Goal: Browse casually: Explore the website without a specific task or goal

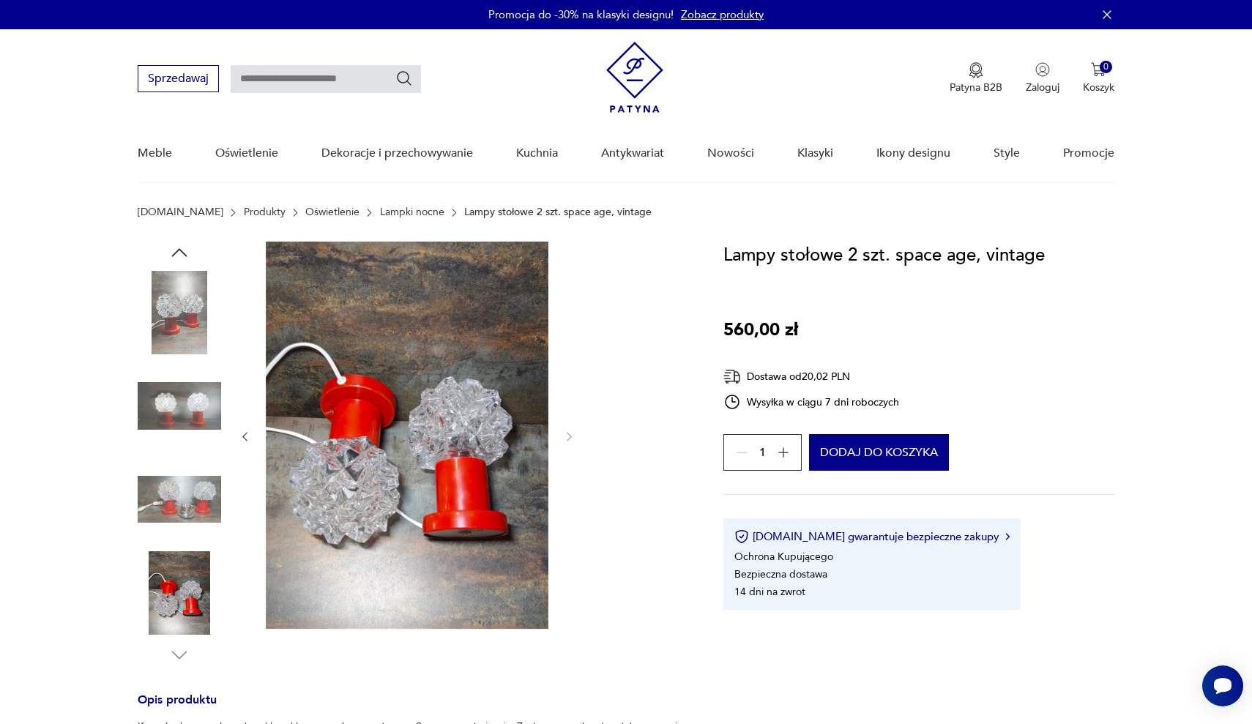
click at [201, 414] on img at bounding box center [179, 406] width 83 height 83
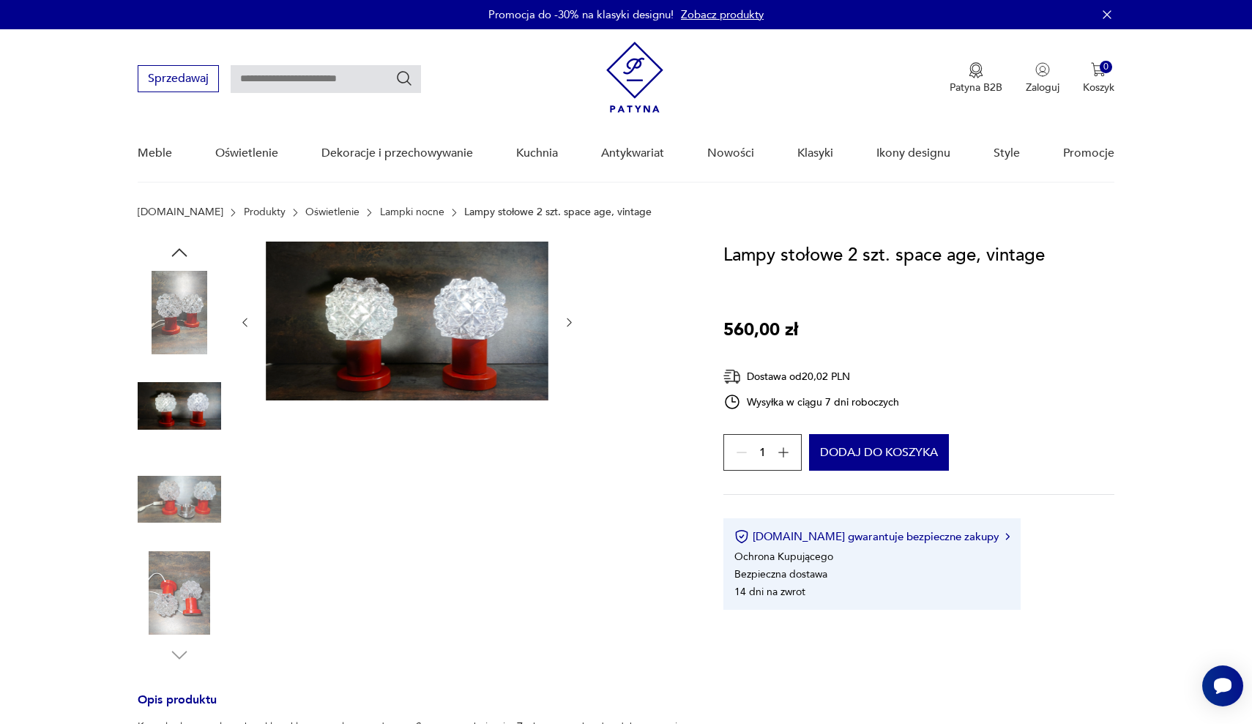
click at [182, 499] on img at bounding box center [179, 499] width 83 height 83
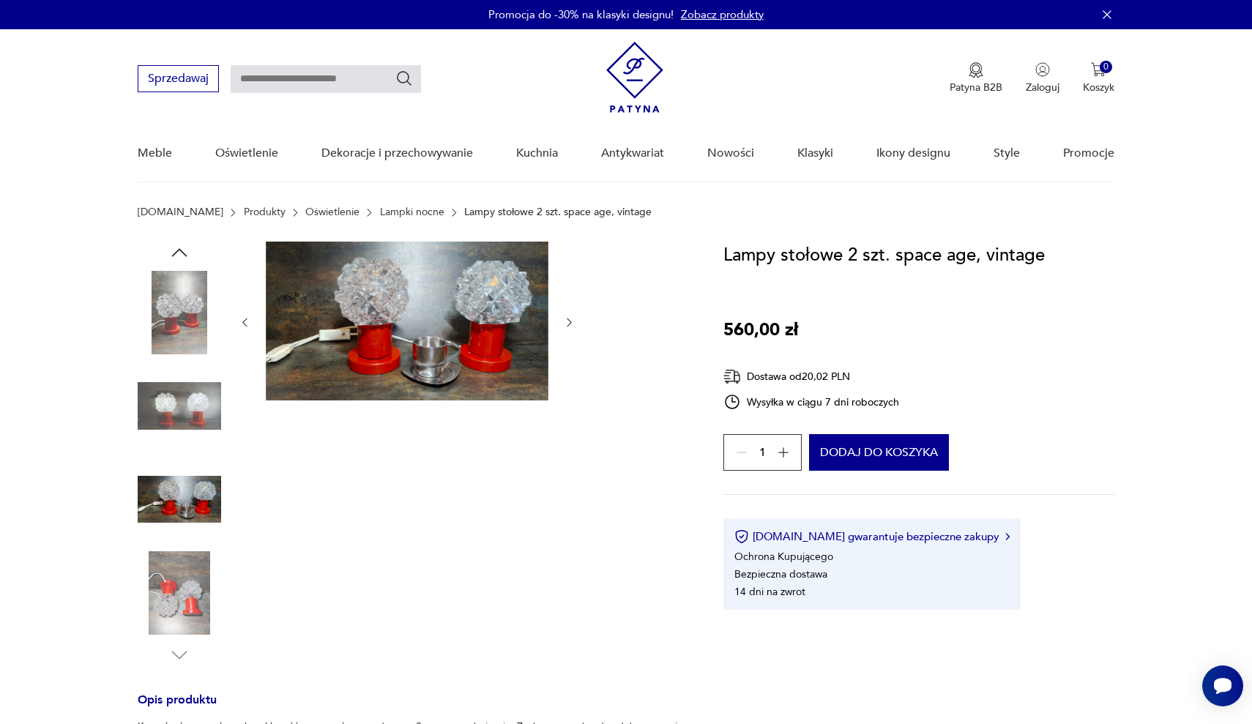
click at [174, 580] on img at bounding box center [179, 592] width 83 height 83
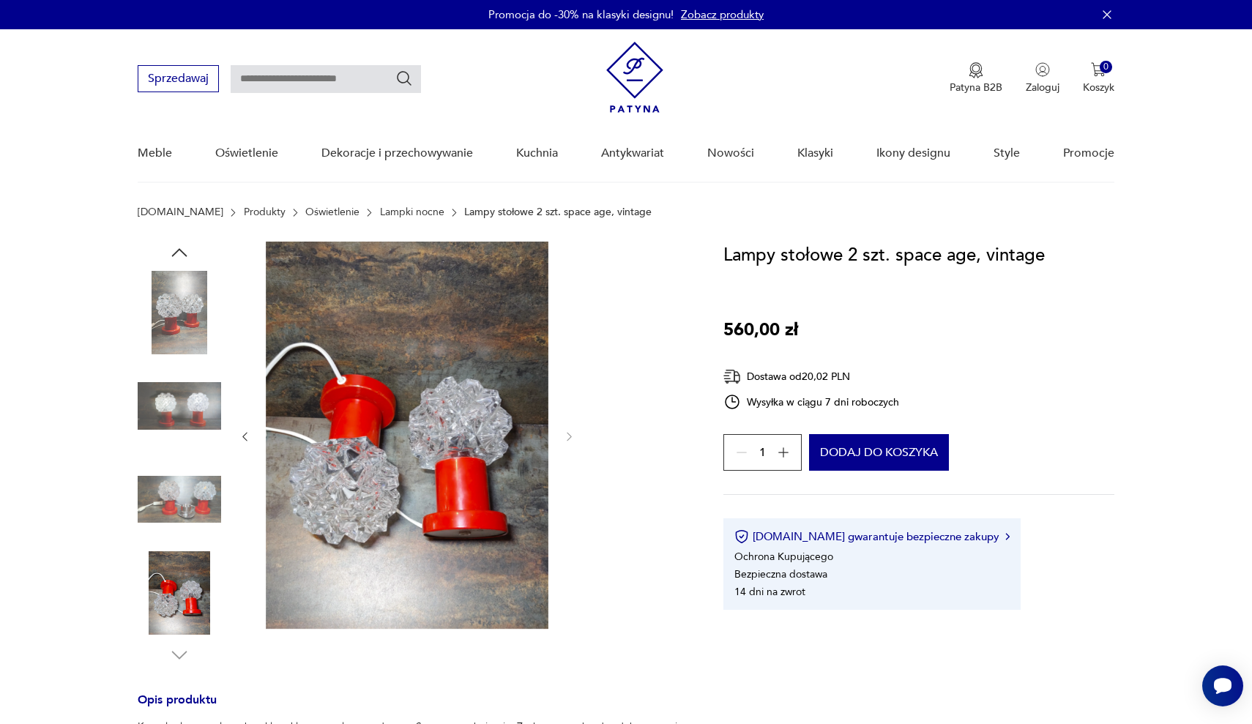
click at [398, 472] on img at bounding box center [407, 435] width 283 height 387
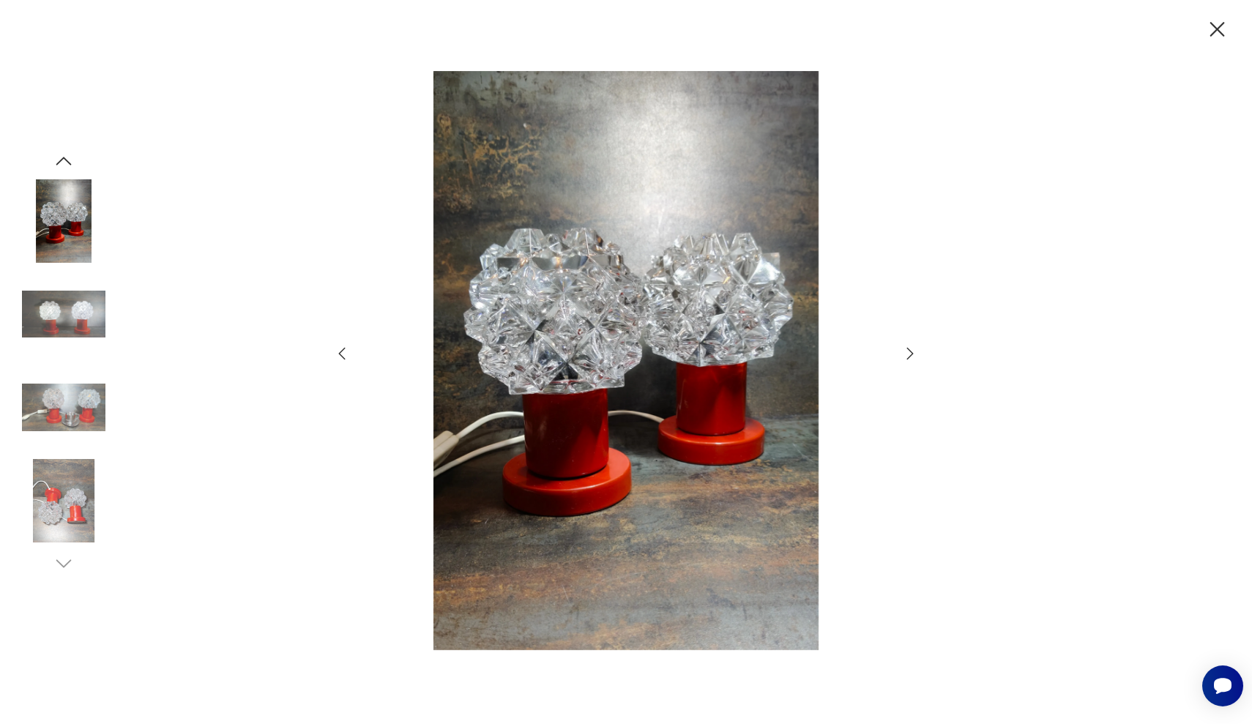
click at [912, 349] on icon "button" at bounding box center [911, 354] width 18 height 18
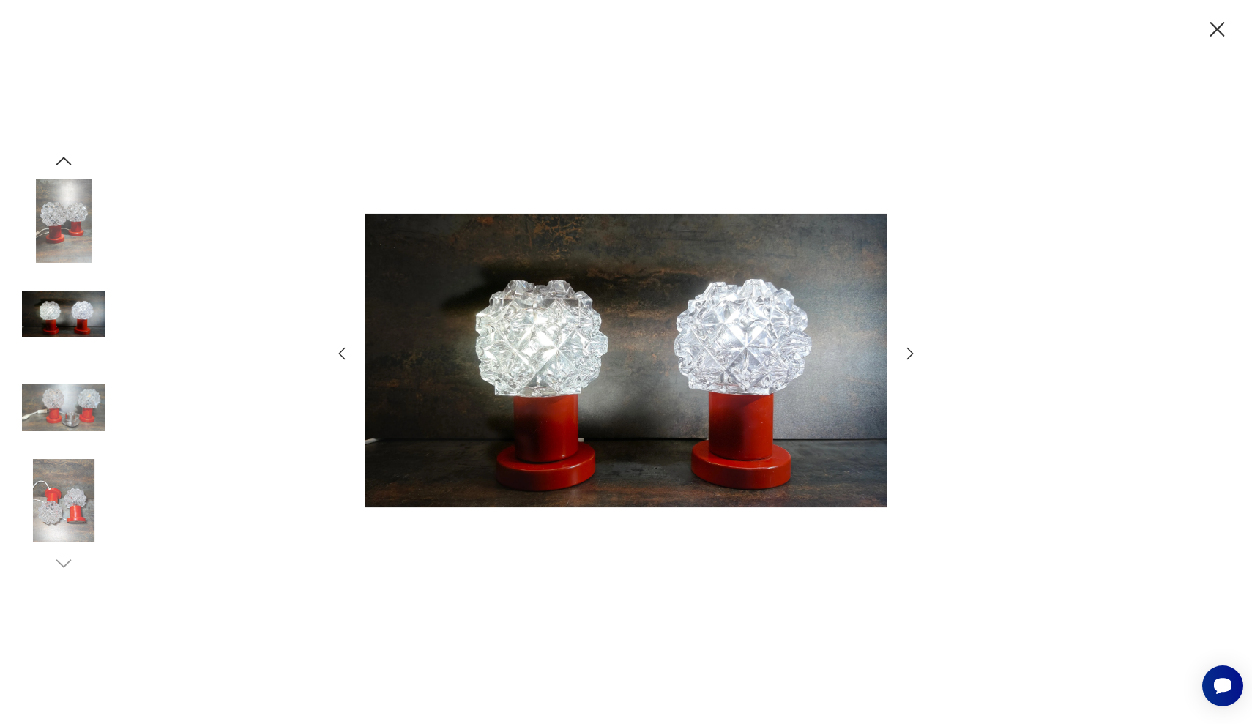
click at [912, 349] on icon "button" at bounding box center [911, 354] width 18 height 18
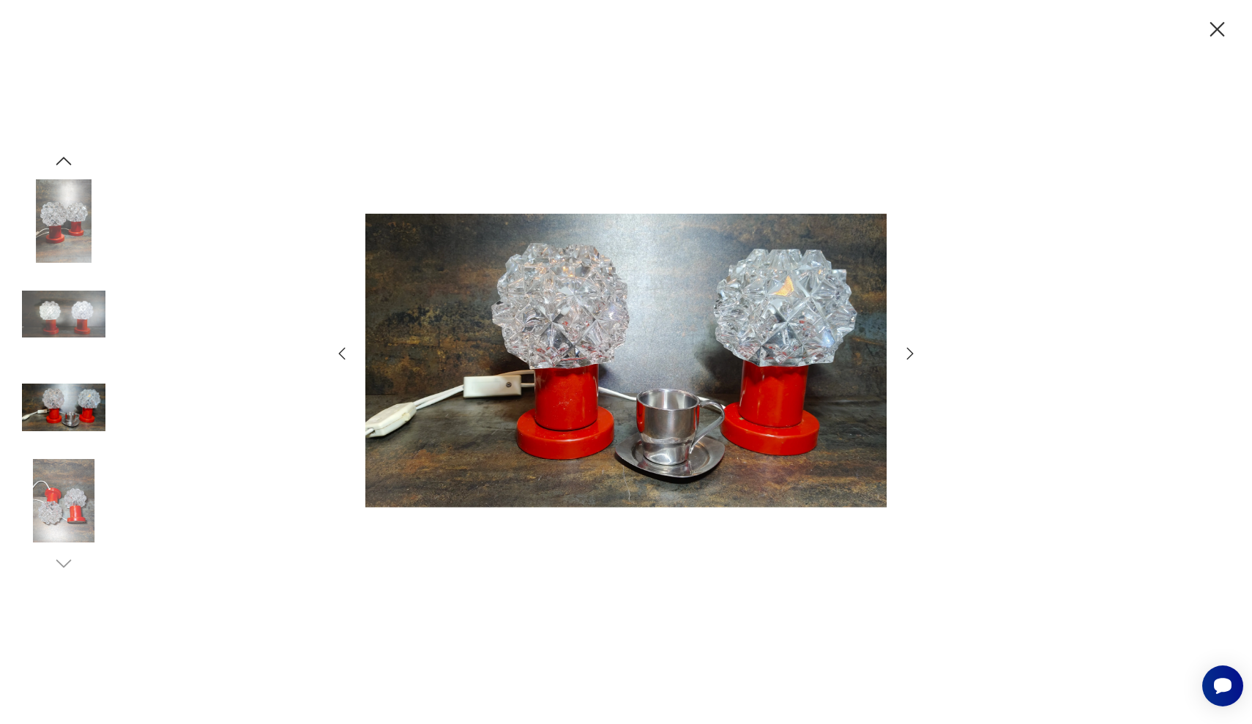
click at [912, 349] on icon "button" at bounding box center [911, 354] width 18 height 18
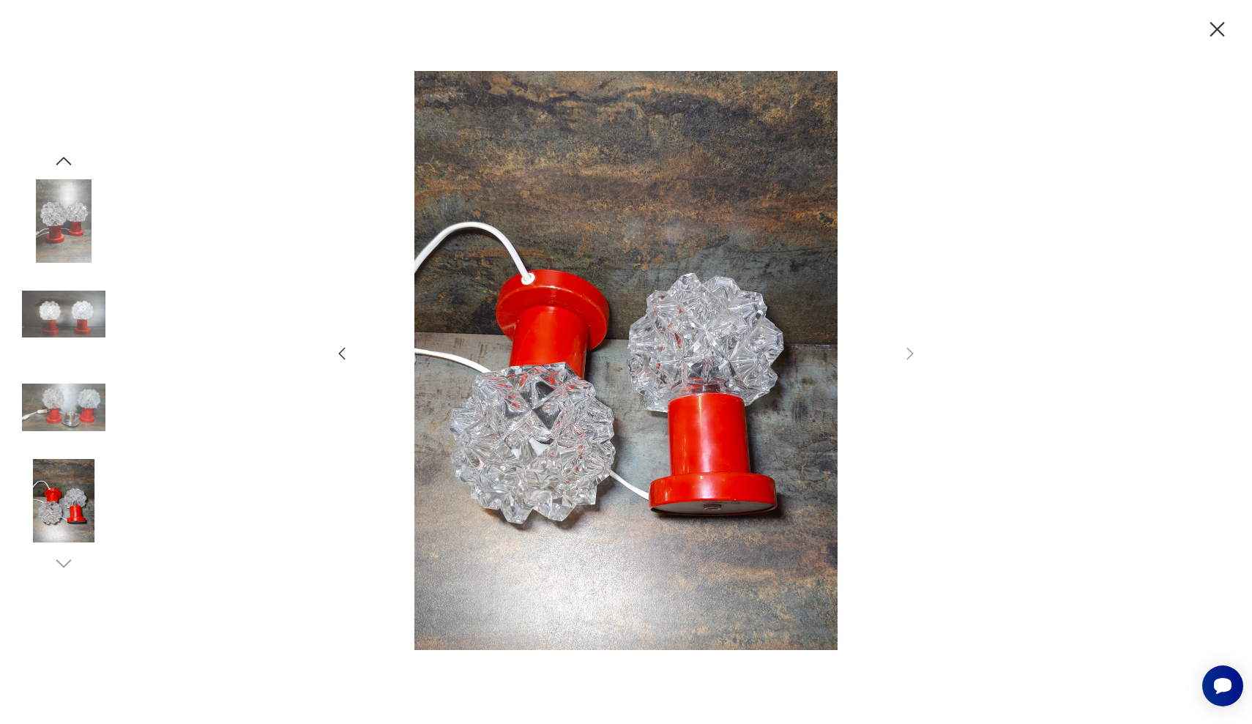
click at [1219, 26] on icon "button" at bounding box center [1218, 30] width 26 height 26
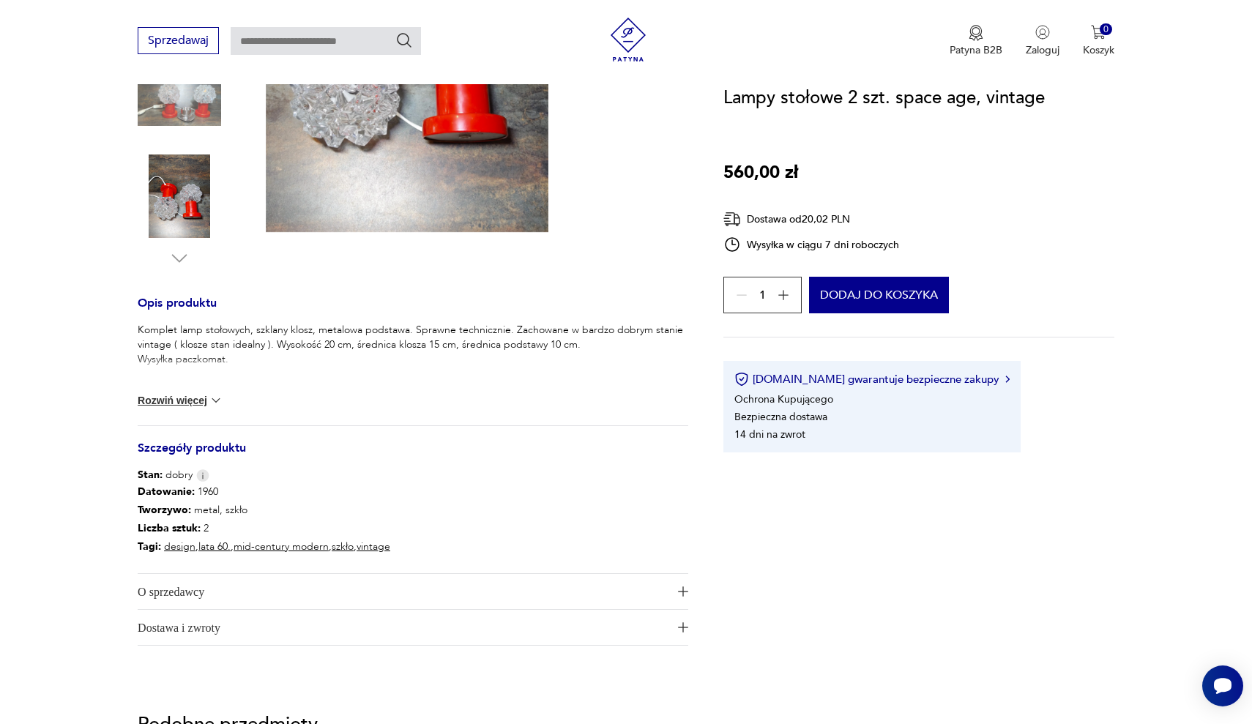
scroll to position [395, 0]
click at [216, 403] on img at bounding box center [216, 402] width 15 height 15
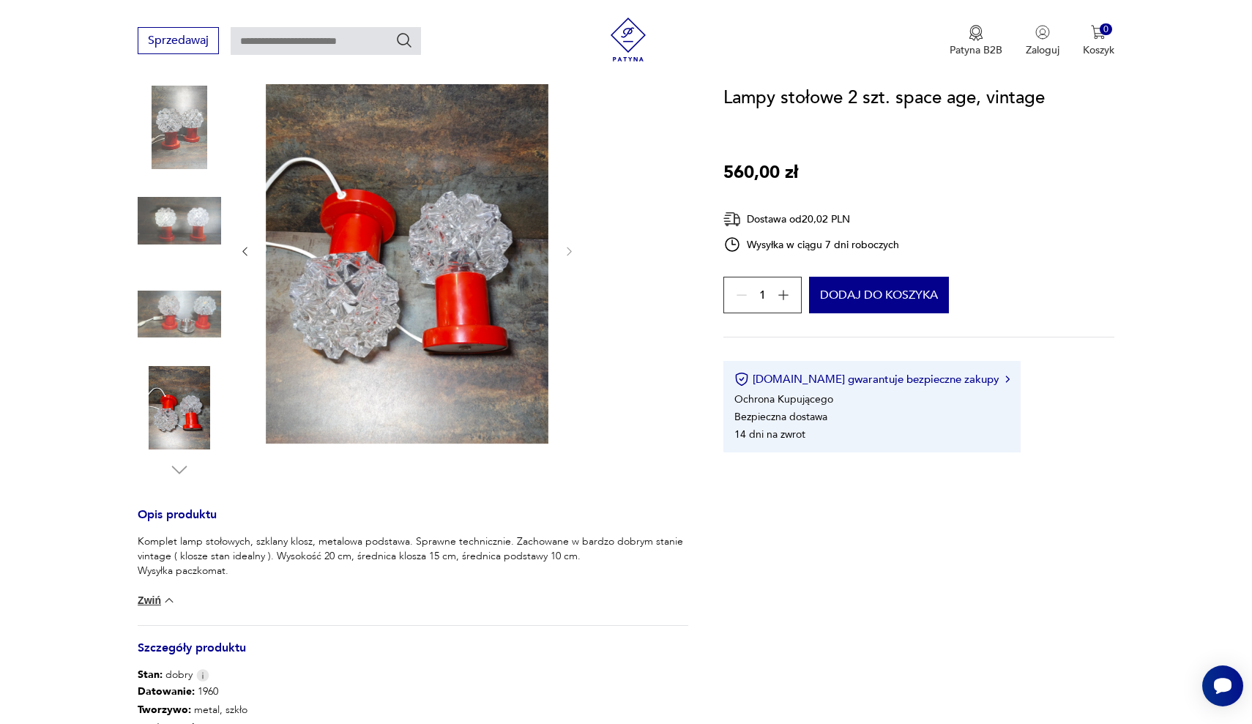
scroll to position [154, 0]
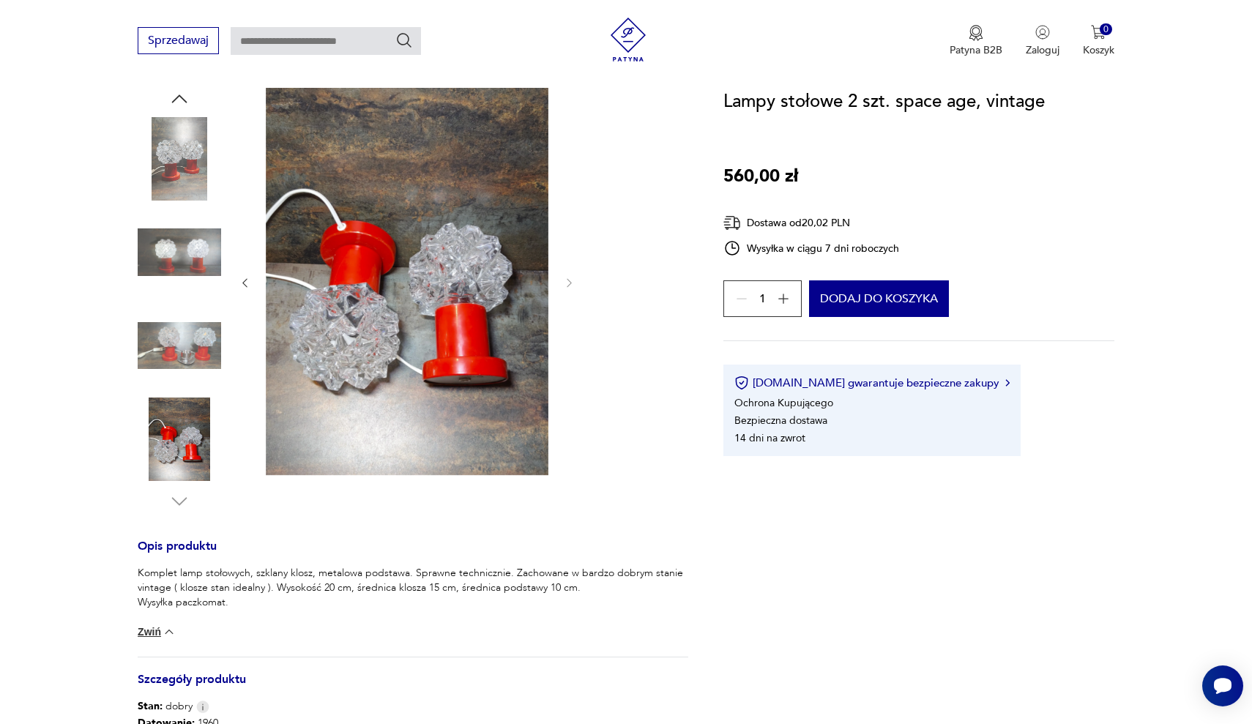
click at [406, 353] on img at bounding box center [407, 281] width 283 height 387
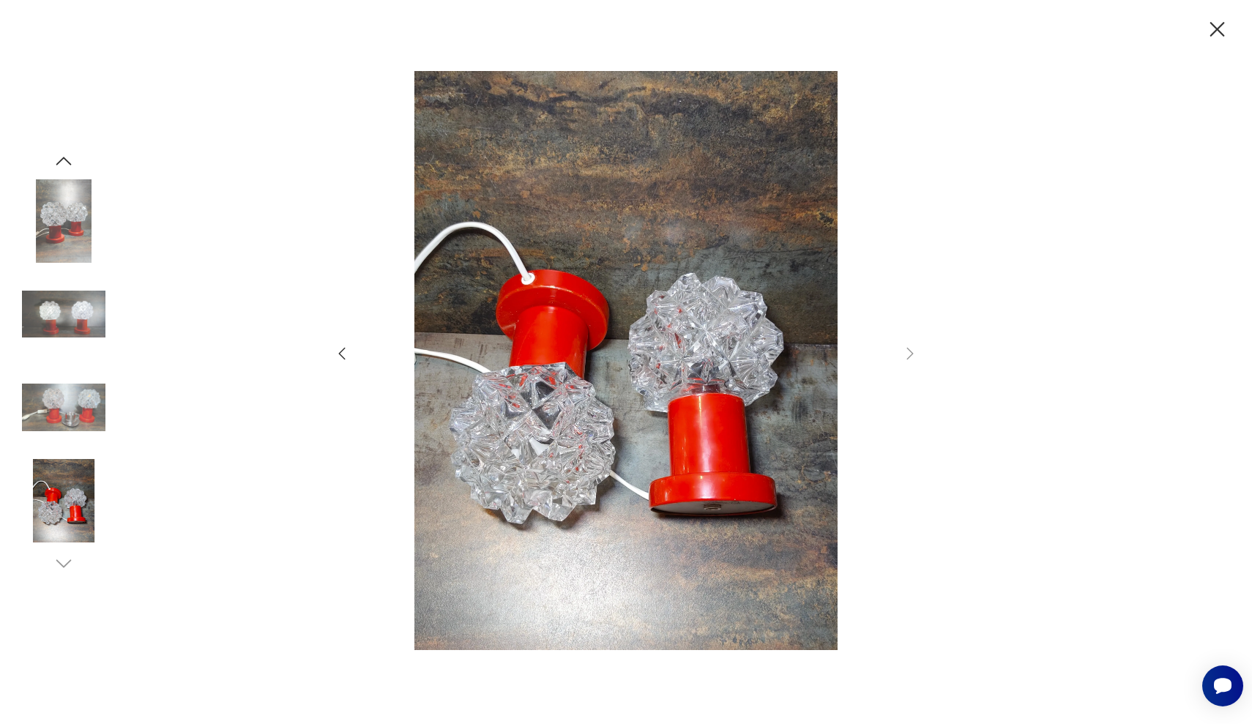
click at [341, 349] on icon "button" at bounding box center [342, 354] width 18 height 18
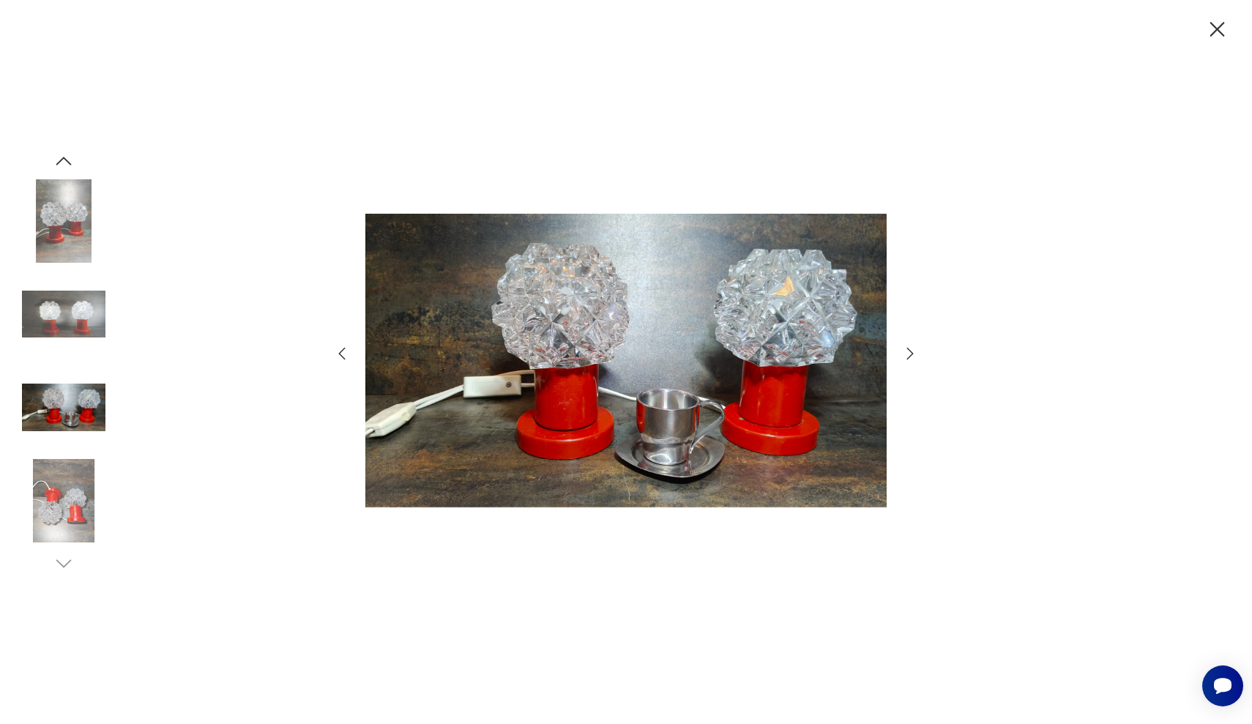
click at [341, 349] on icon "button" at bounding box center [342, 354] width 18 height 18
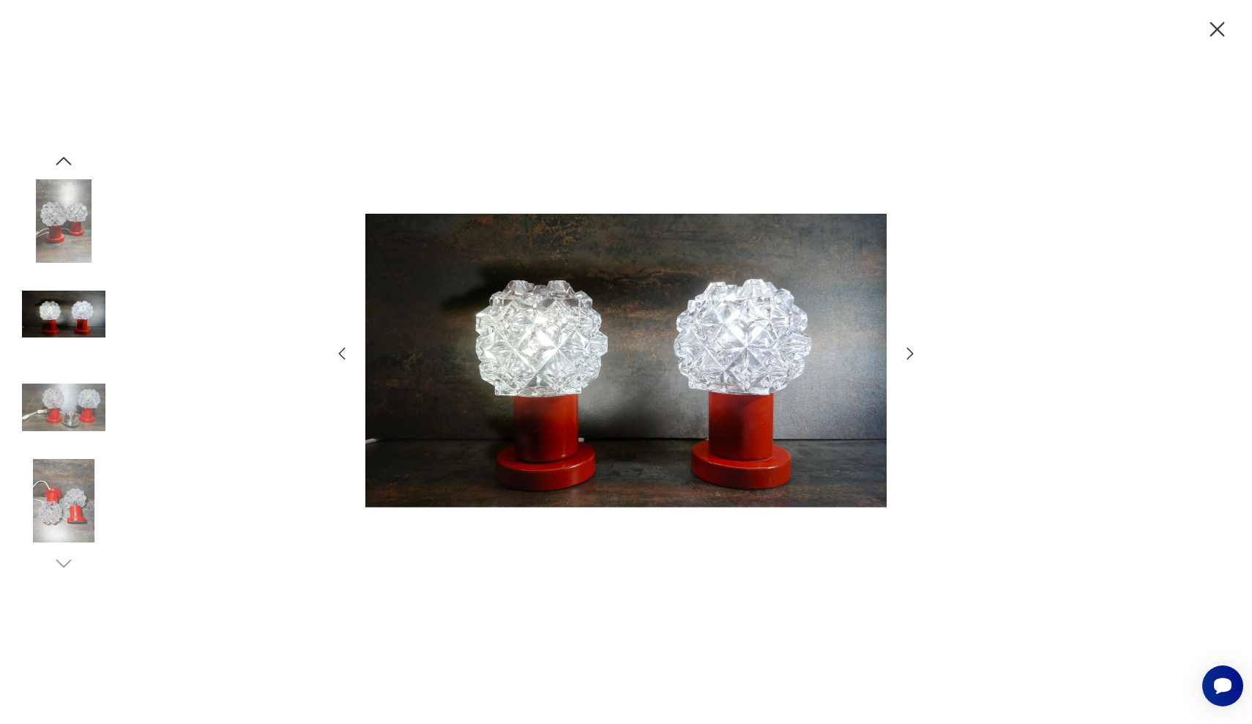
click at [341, 349] on icon "button" at bounding box center [342, 354] width 18 height 18
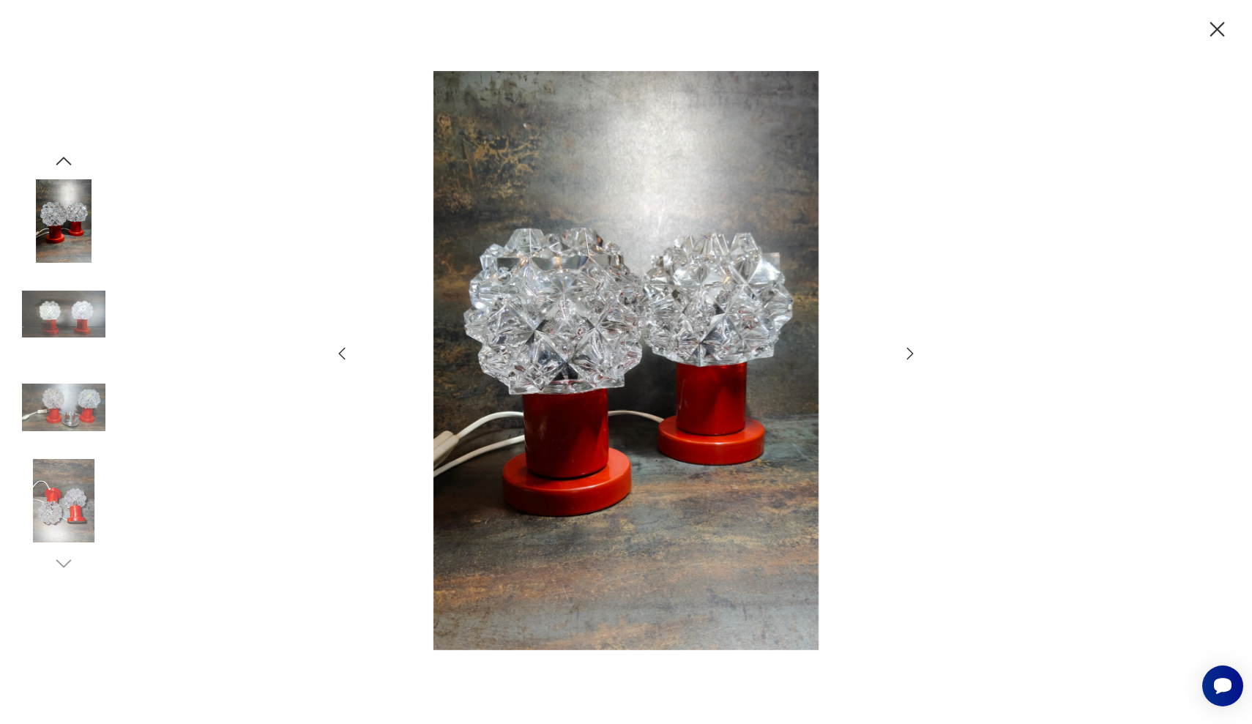
click at [341, 349] on icon "button" at bounding box center [342, 354] width 18 height 18
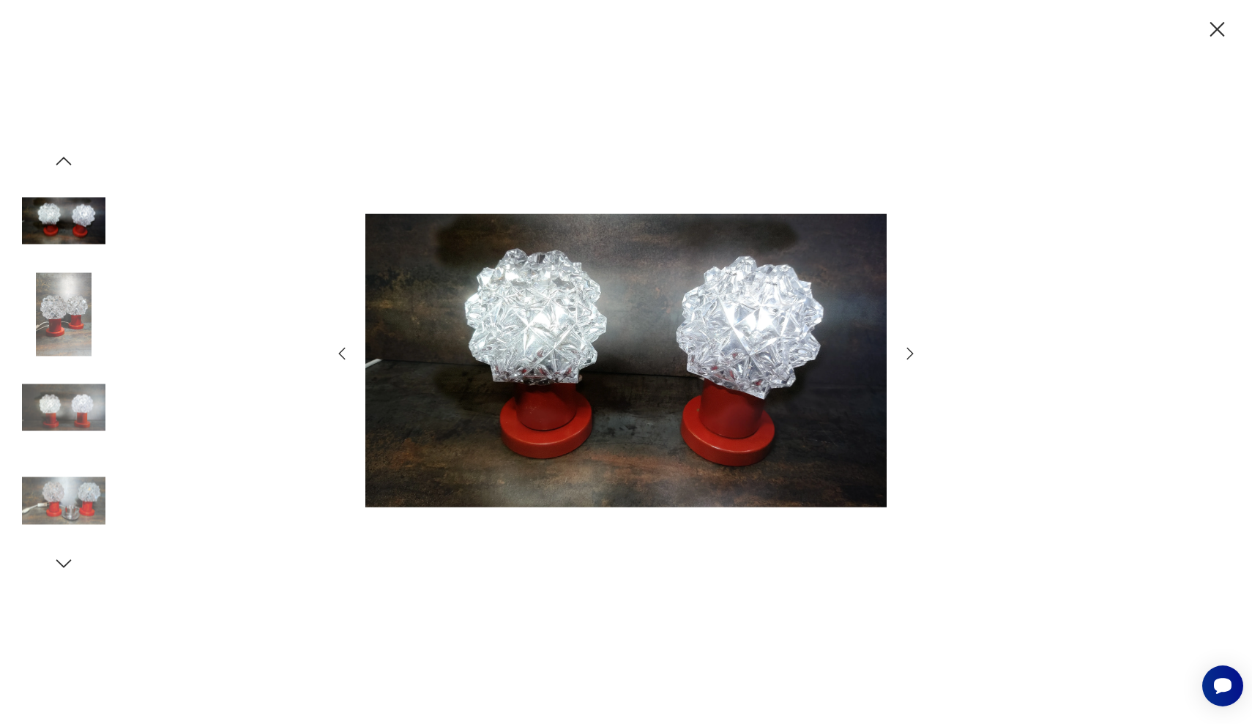
click at [341, 349] on icon "button" at bounding box center [342, 354] width 18 height 18
